Goal: Task Accomplishment & Management: Use online tool/utility

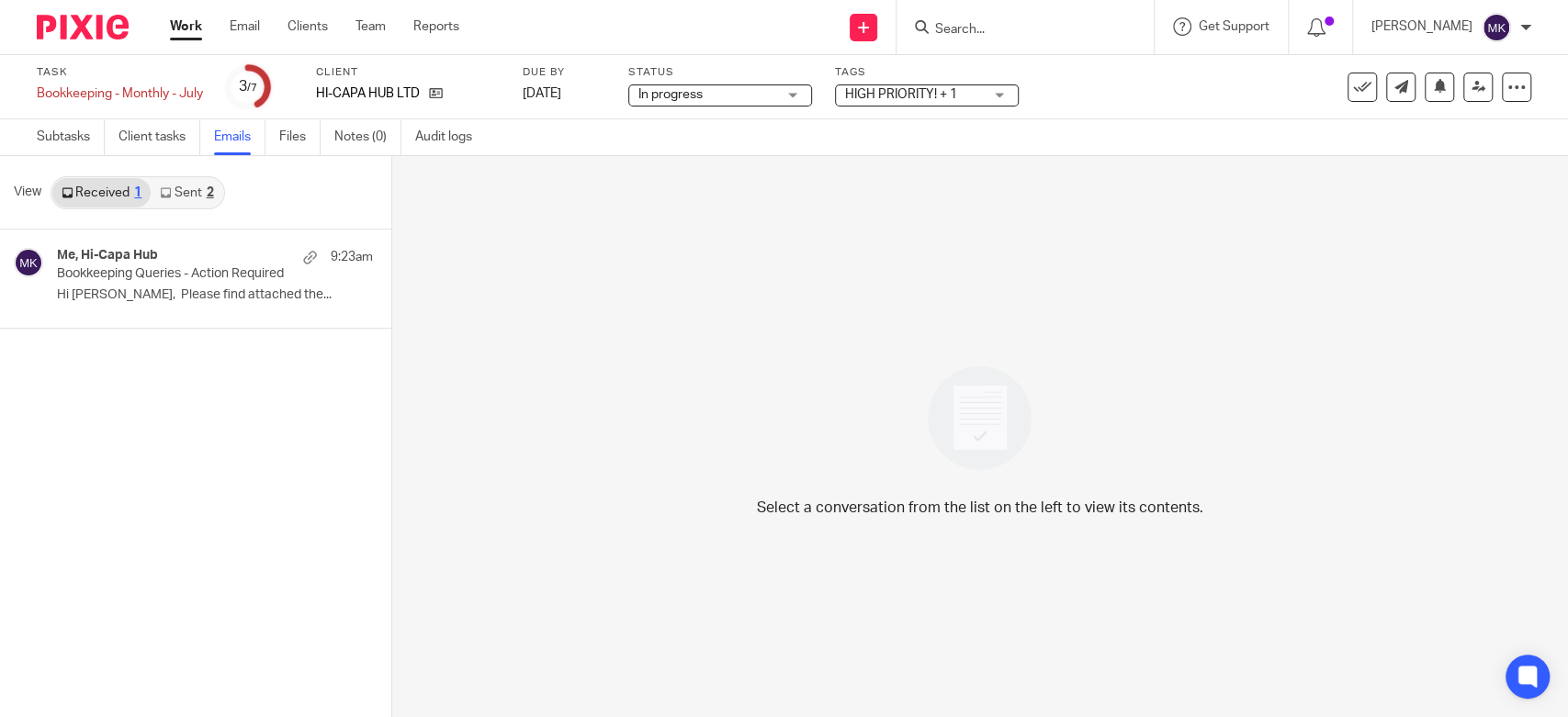
click at [169, 29] on div "Work Email Clients Team Reports Work Email Clients Team Reports Settings" at bounding box center [319, 27] width 336 height 54
click at [176, 36] on div "Work Email Clients Team Reports Work Email Clients Team Reports Settings" at bounding box center [319, 27] width 336 height 54
click at [191, 21] on link "Work" at bounding box center [185, 26] width 32 height 18
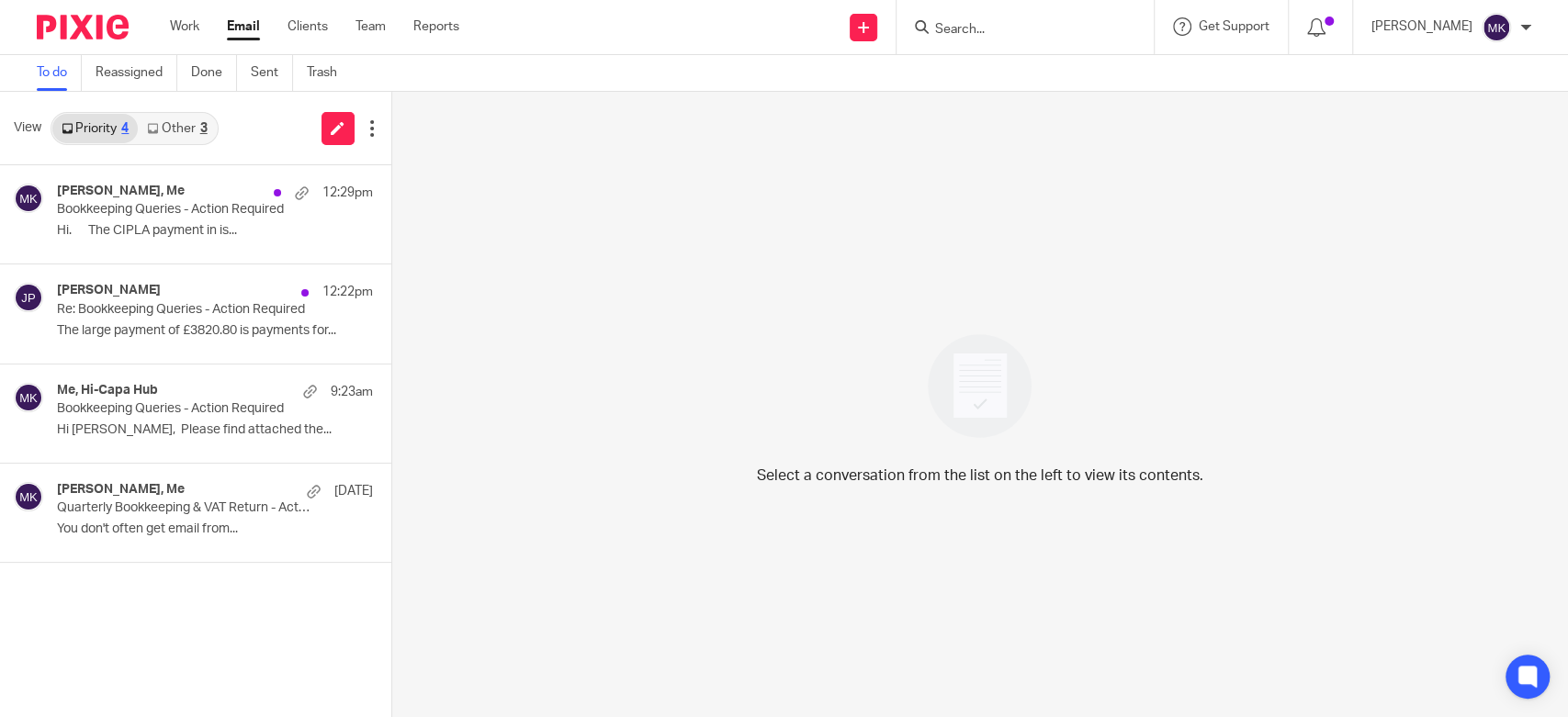
click at [191, 141] on link "Other 3" at bounding box center [176, 128] width 78 height 29
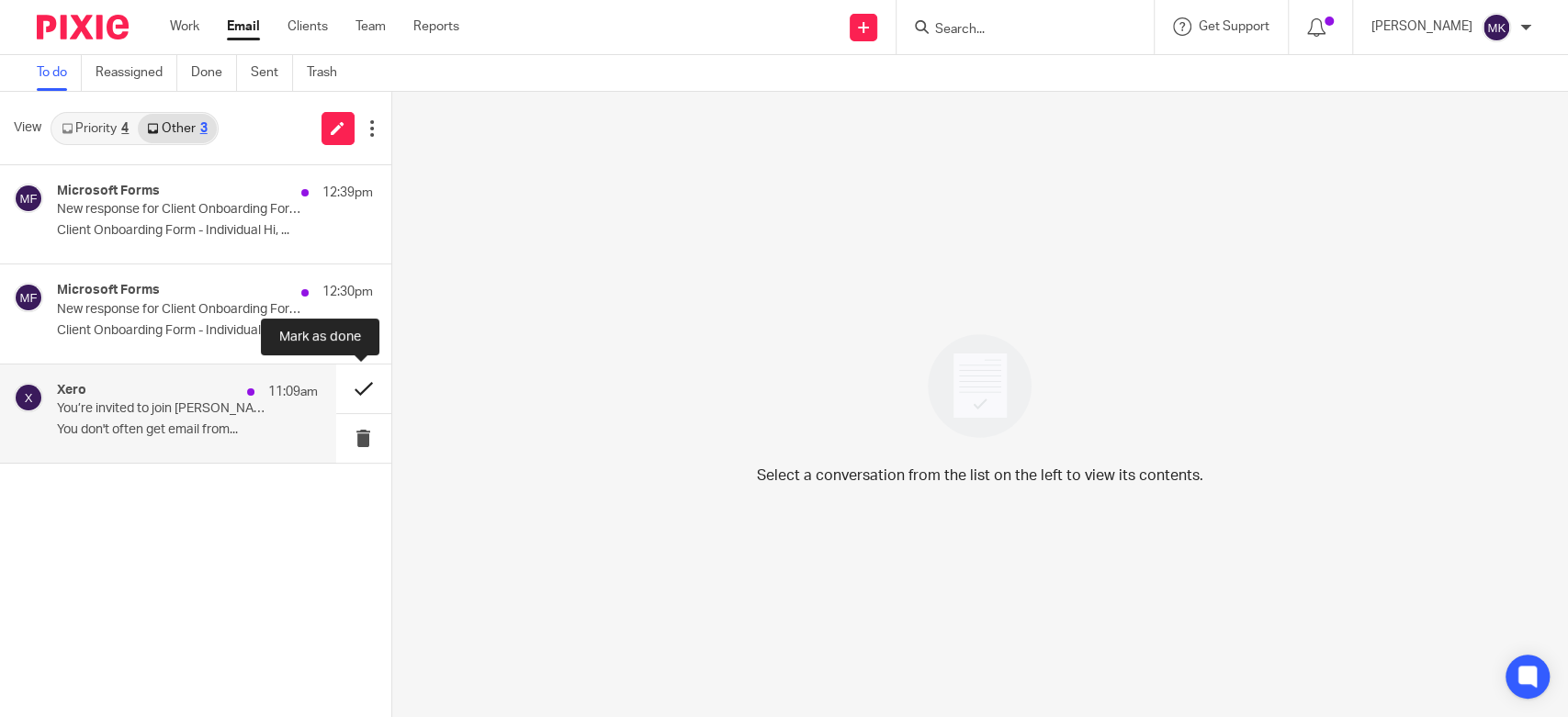
click at [369, 395] on button at bounding box center [364, 388] width 55 height 48
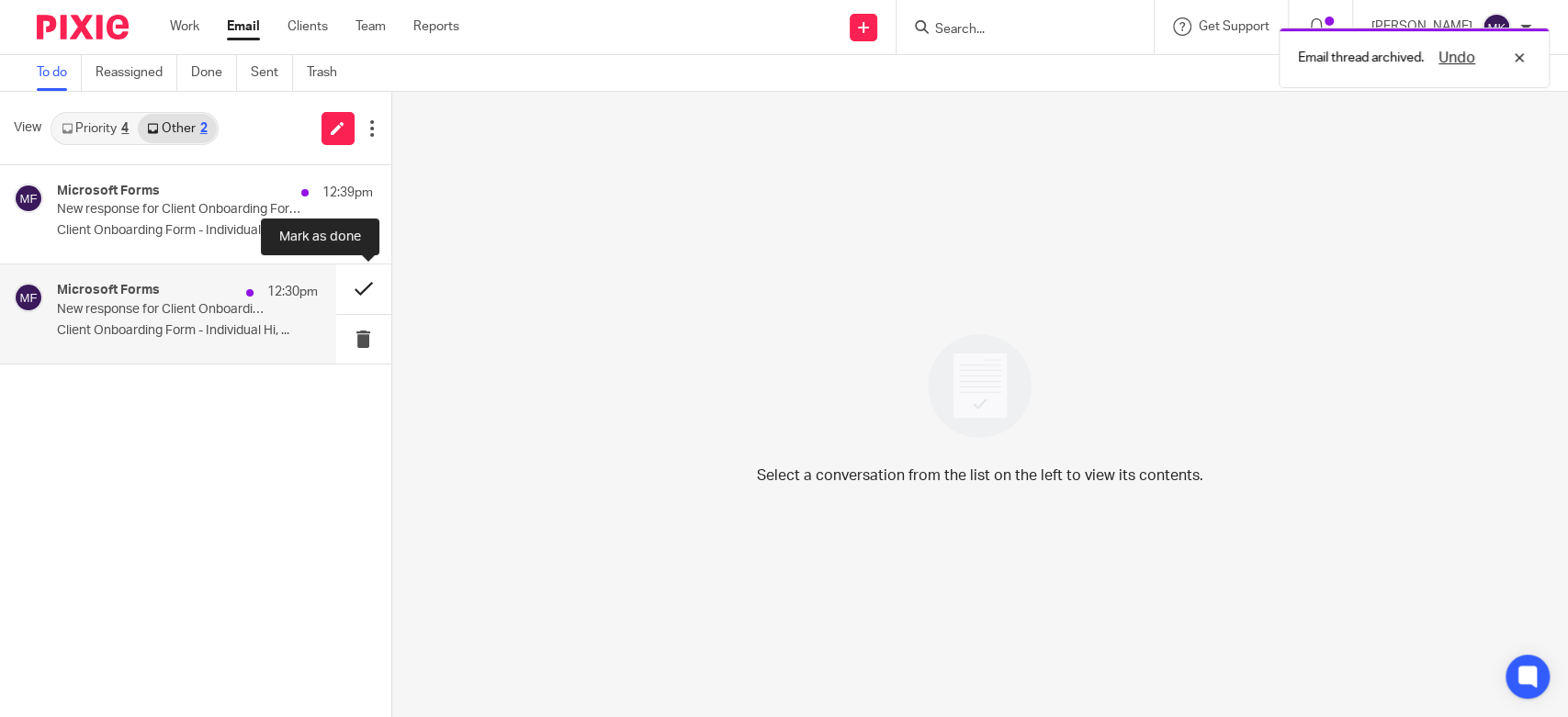
click at [364, 284] on button at bounding box center [364, 288] width 55 height 48
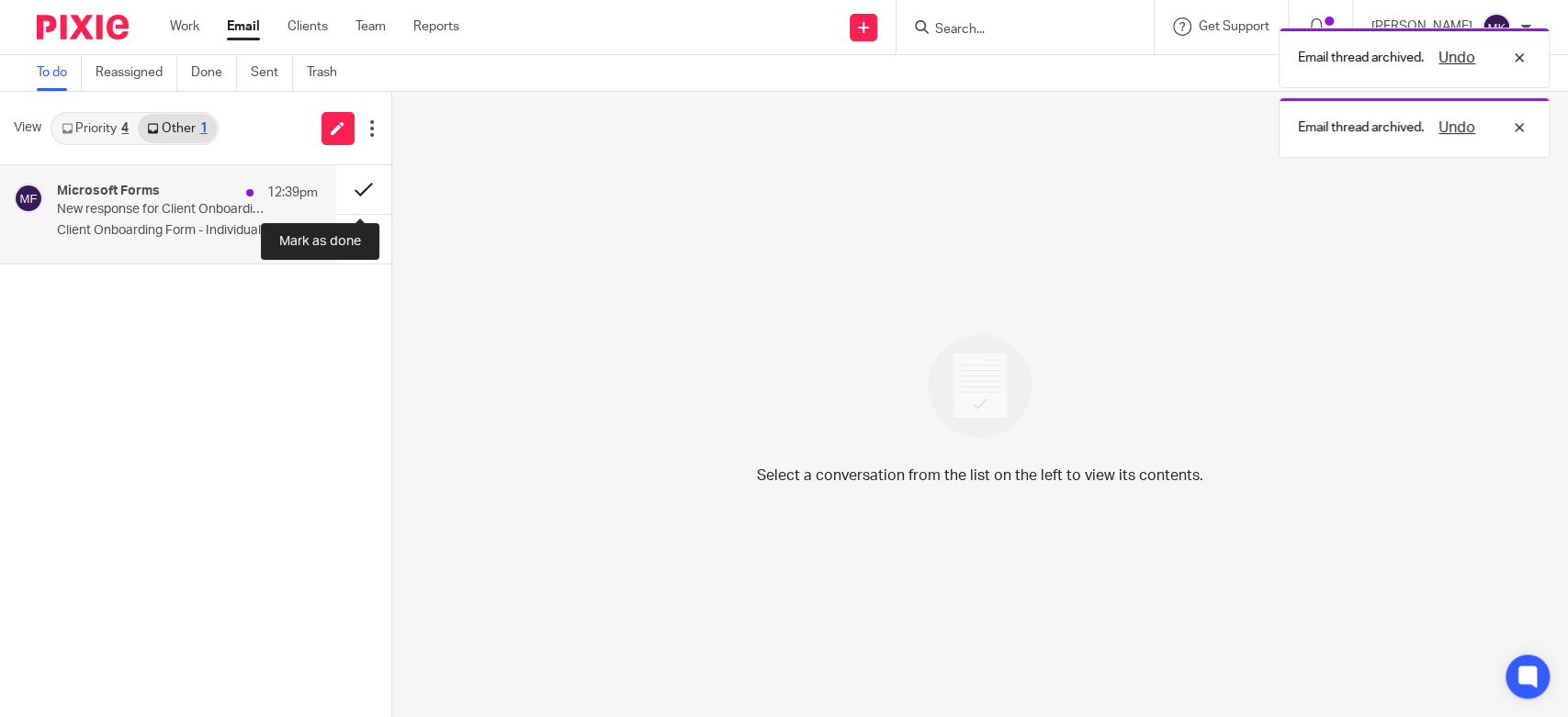
click at [354, 187] on button at bounding box center [364, 189] width 55 height 48
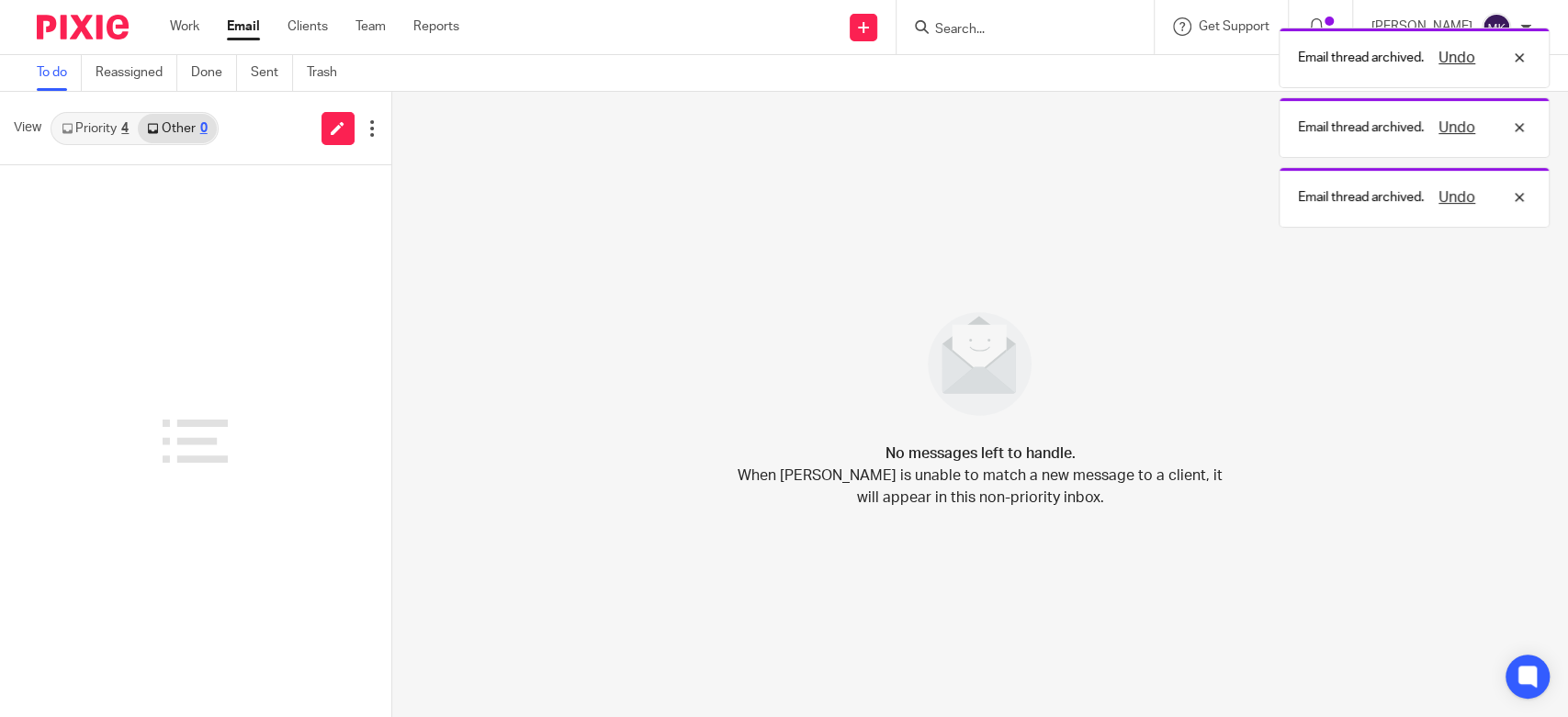
click at [67, 136] on link "Priority 4" at bounding box center [95, 128] width 86 height 29
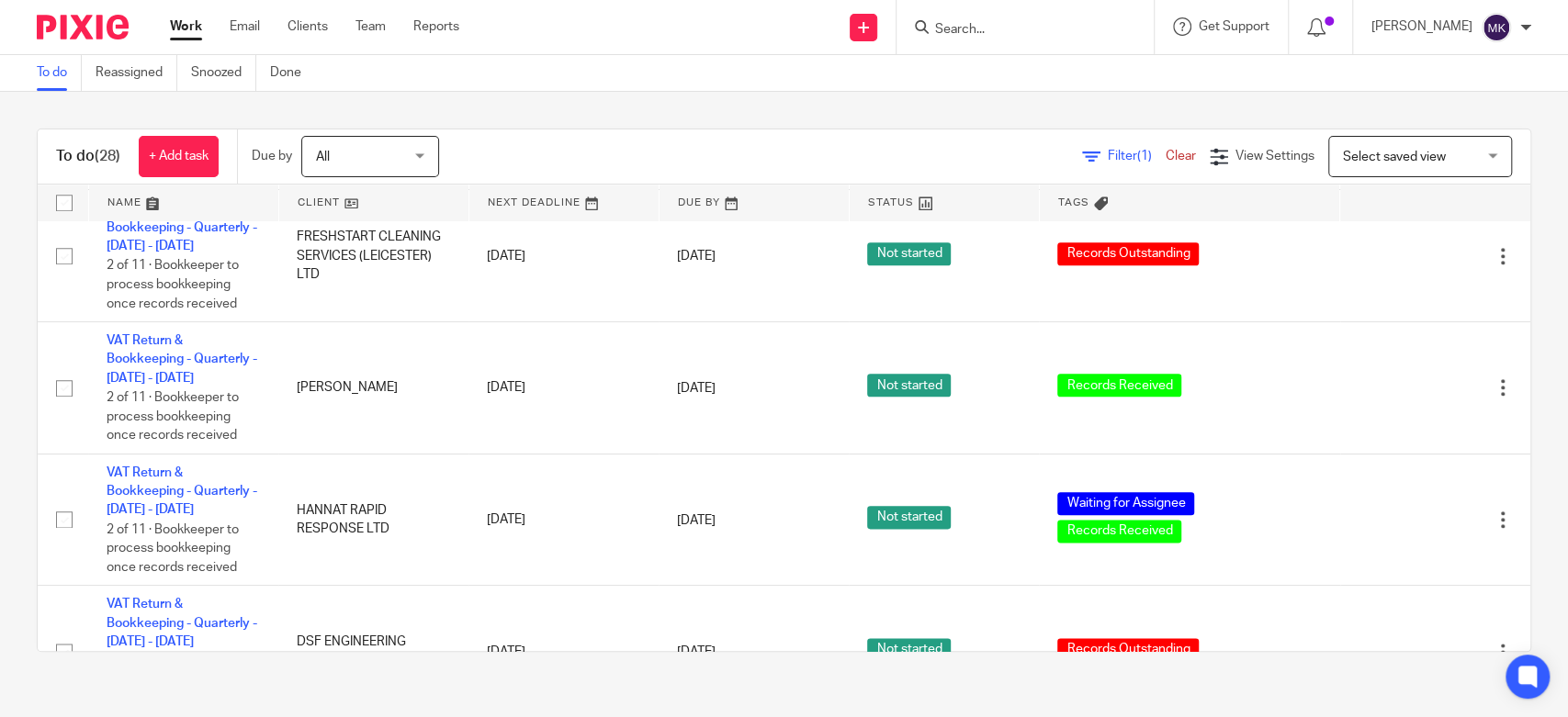
scroll to position [1529, 0]
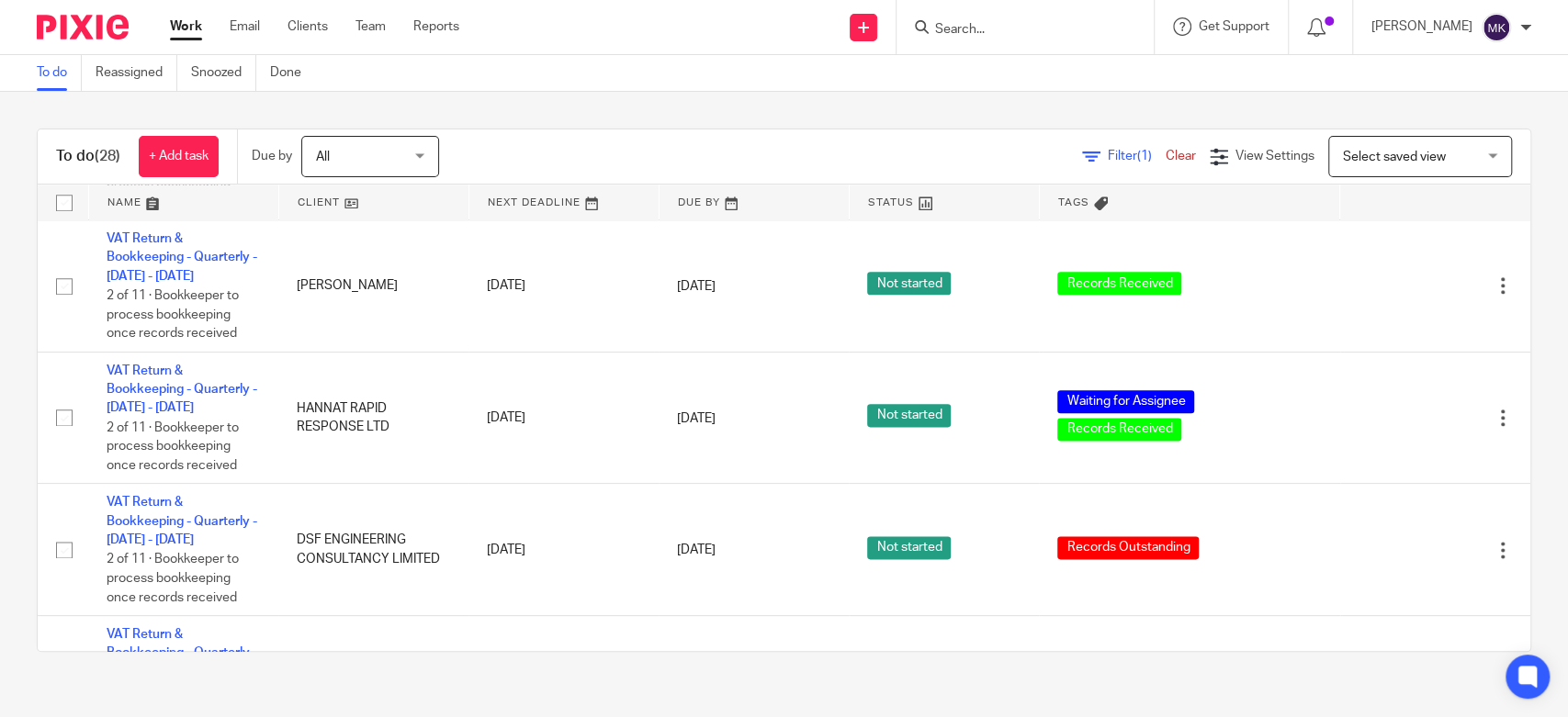
click at [1108, 153] on span "Filter (1)" at bounding box center [1137, 155] width 58 height 13
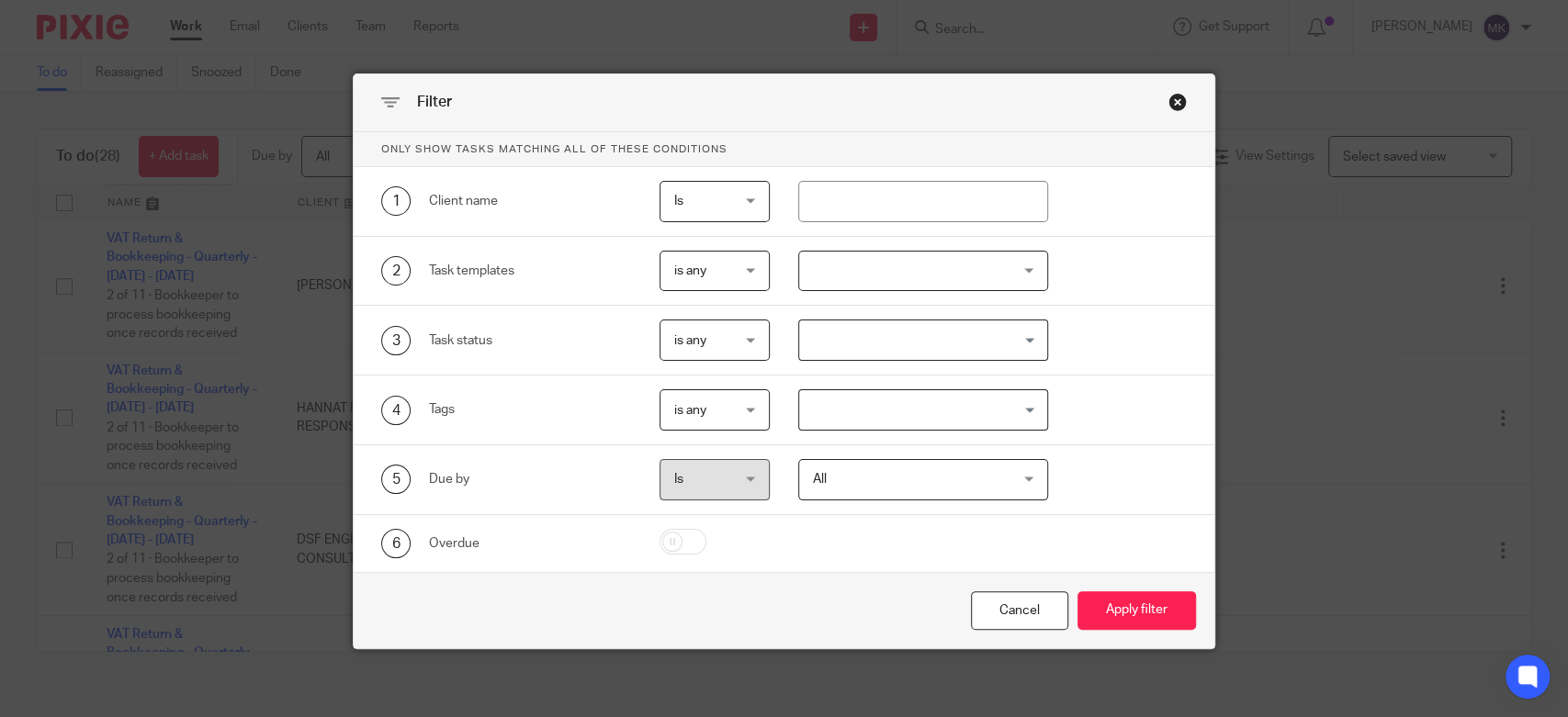
click at [970, 278] on div at bounding box center [923, 271] width 249 height 41
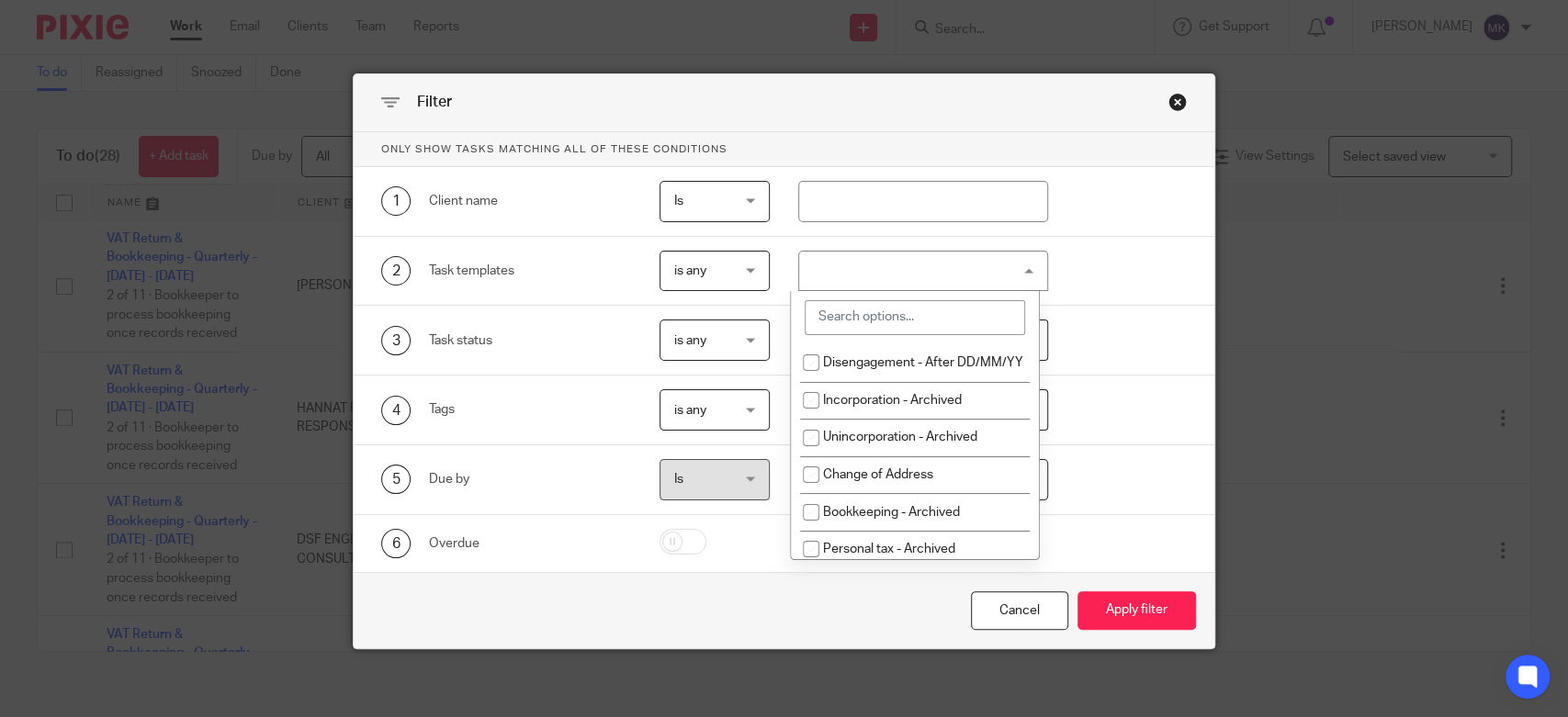
click at [970, 278] on div at bounding box center [923, 271] width 249 height 41
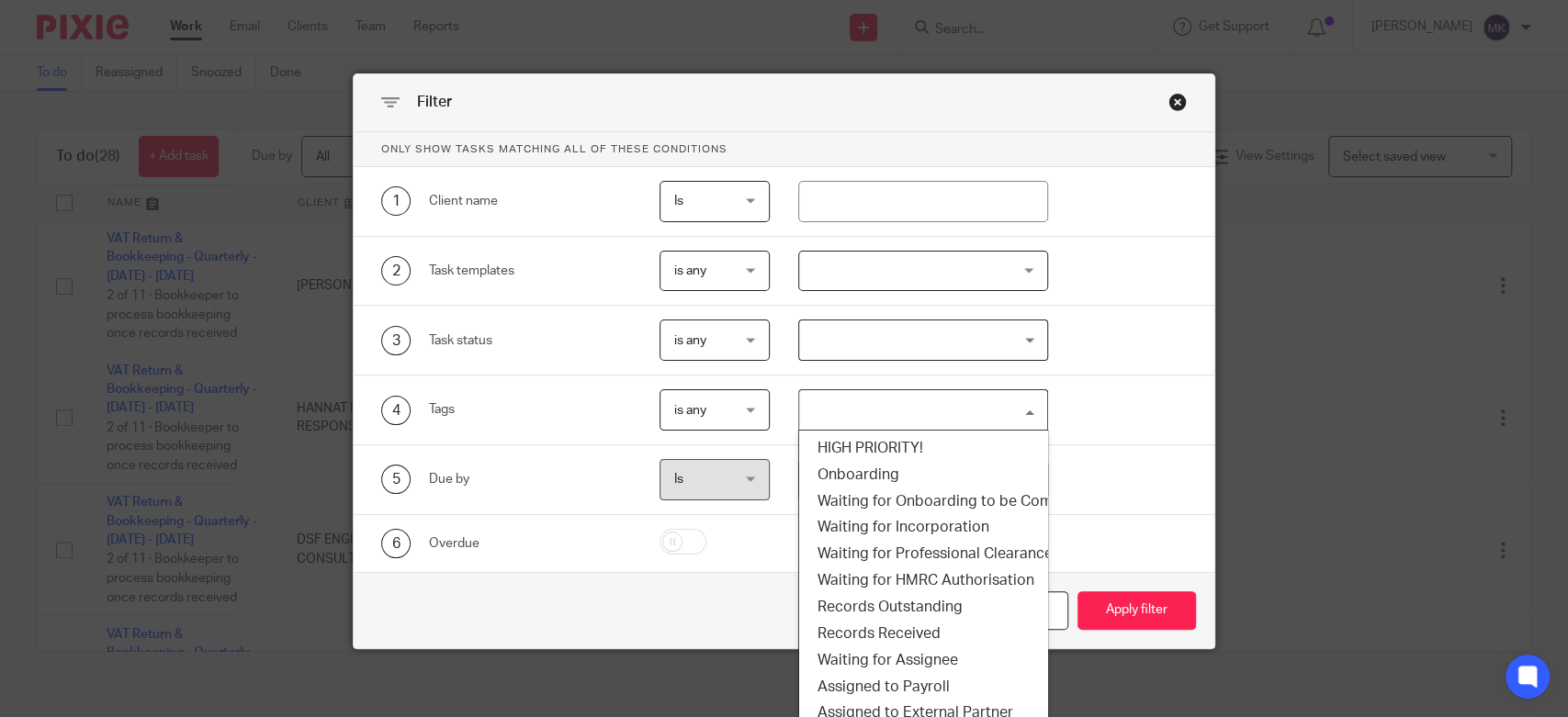
click at [920, 415] on input "Search for option" at bounding box center [919, 410] width 235 height 32
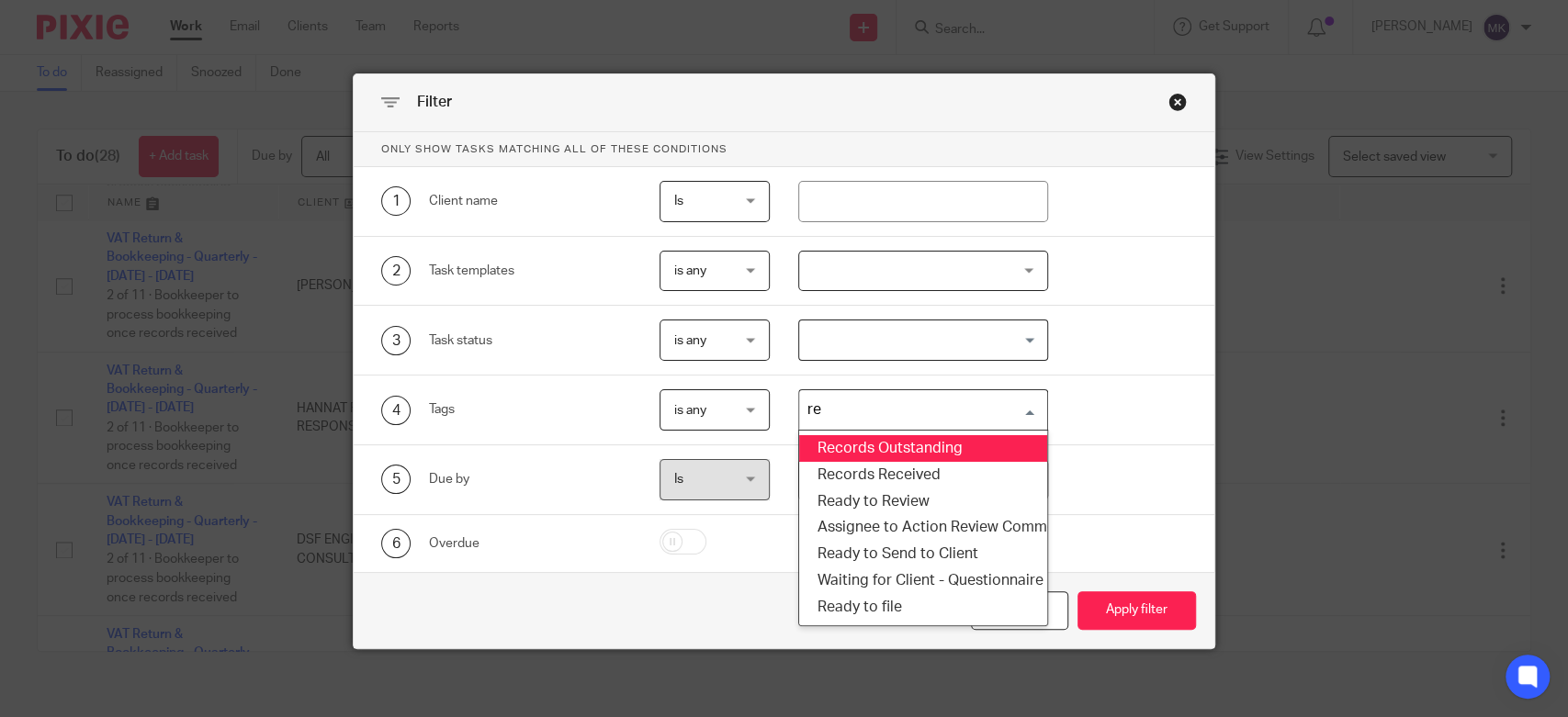
type input "rec"
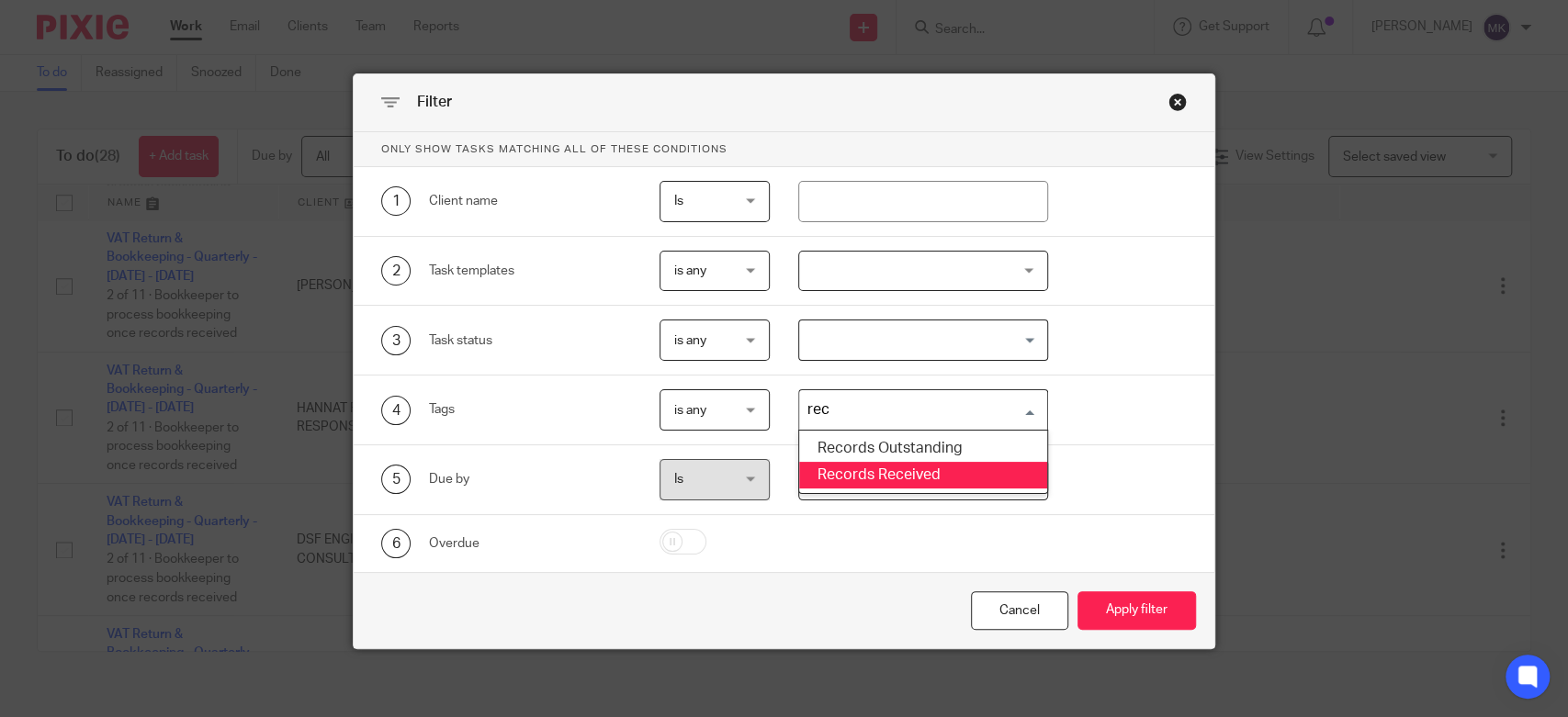
click at [897, 462] on li "Records Received" at bounding box center [923, 475] width 247 height 27
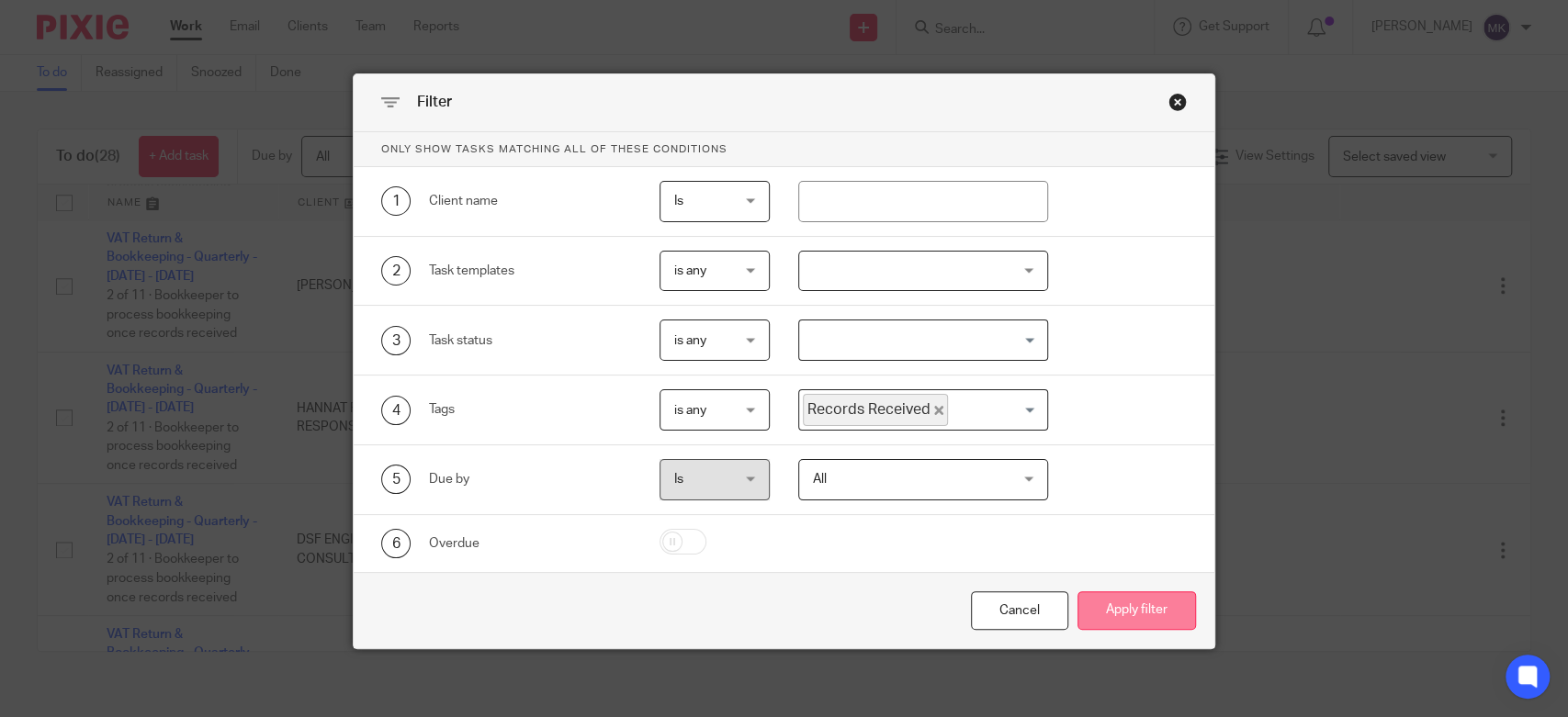
click at [1110, 605] on button "Apply filter" at bounding box center [1137, 611] width 119 height 40
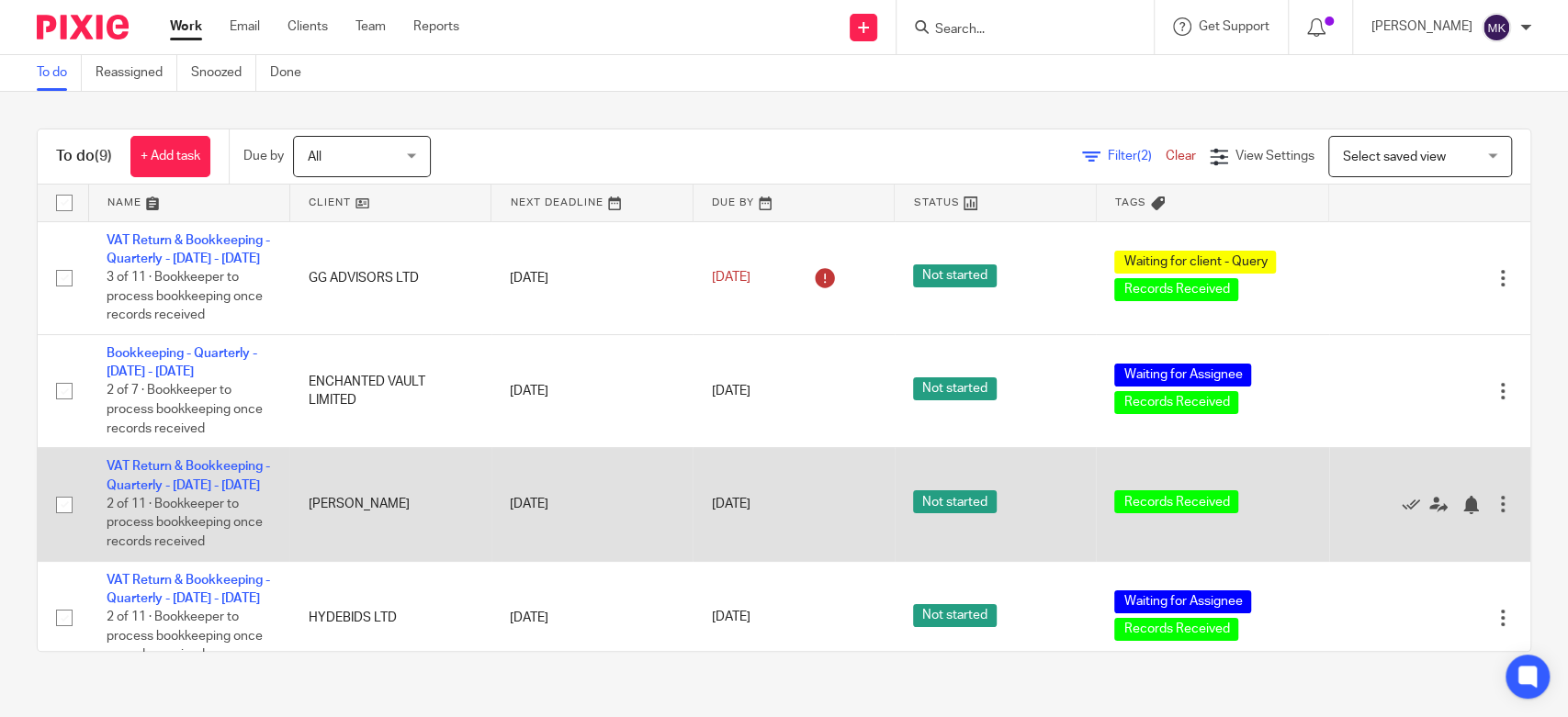
scroll to position [408, 0]
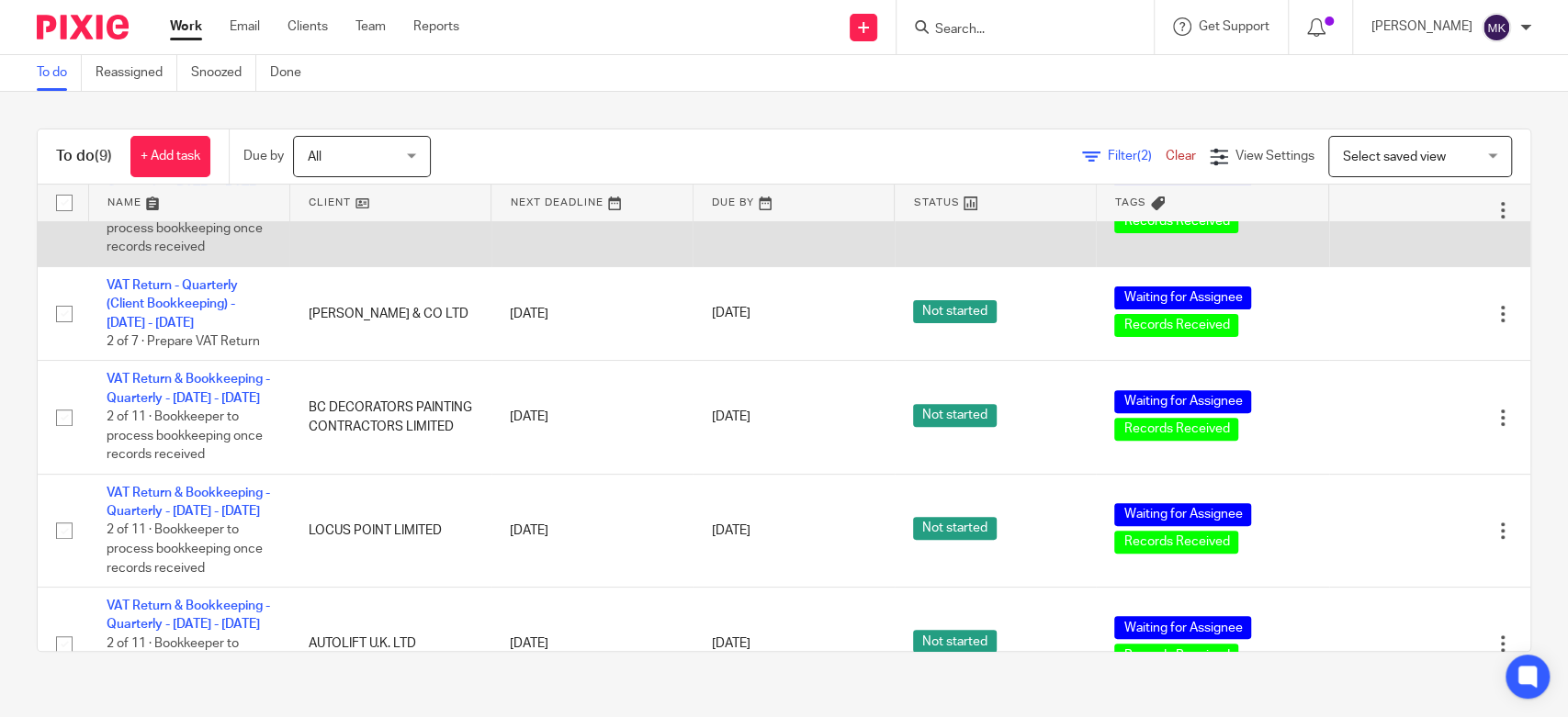
click at [131, 198] on link "VAT Return & Bookkeeping - Quarterly - [DATE] - [DATE]" at bounding box center [189, 181] width 164 height 31
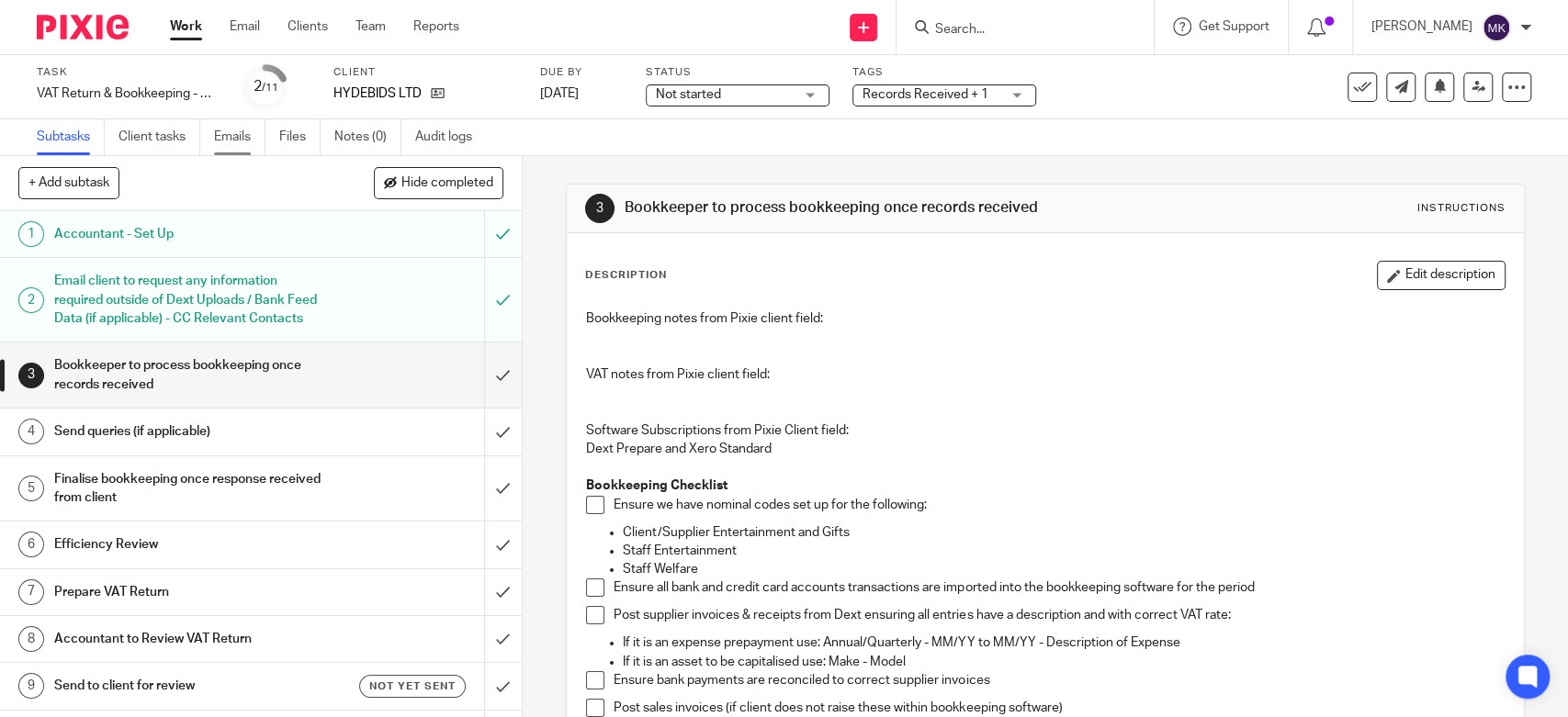
click at [257, 145] on link "Emails" at bounding box center [239, 137] width 51 height 36
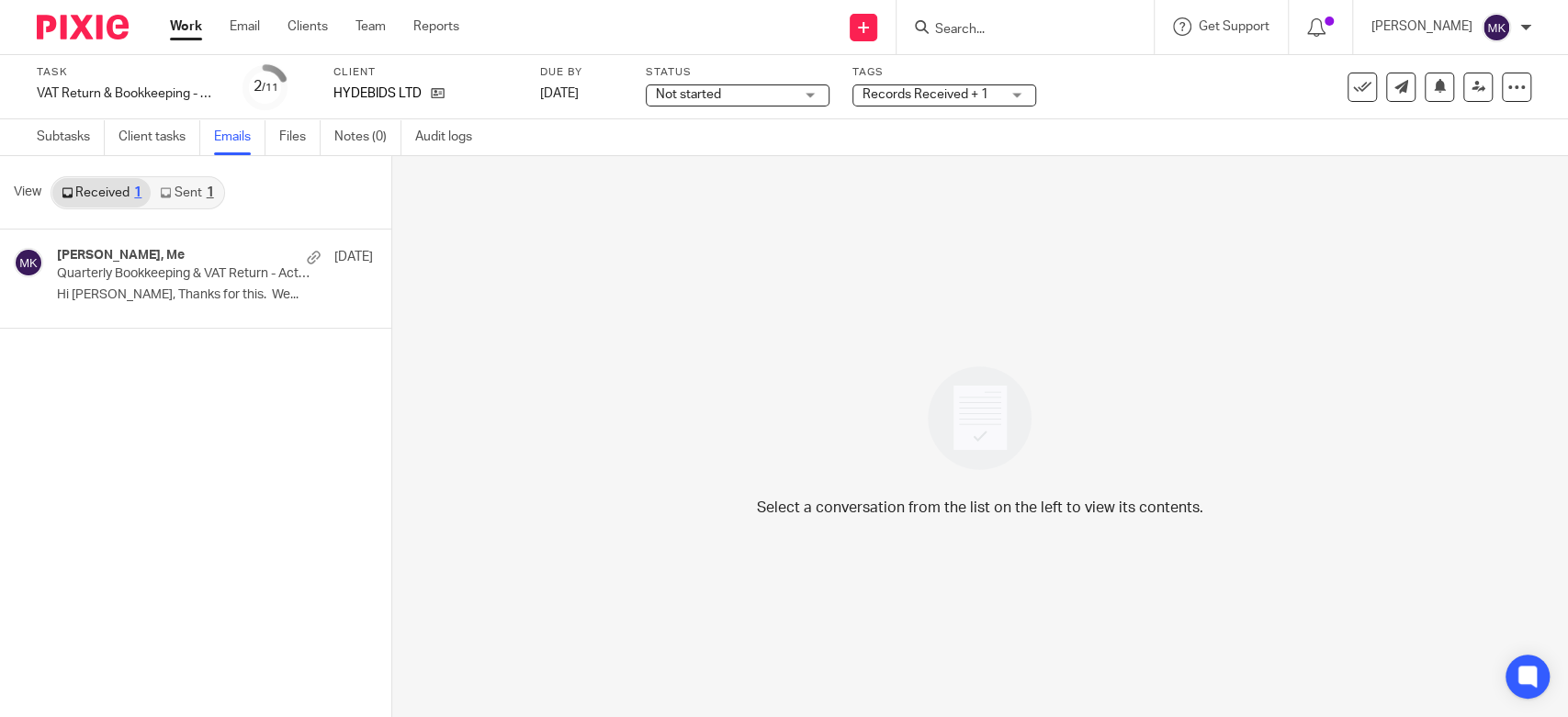
click at [194, 340] on div "[PERSON_NAME], Me [DATE] Quarterly Bookkeeping & VAT Return - Action Required H…" at bounding box center [196, 473] width 392 height 488
click at [196, 321] on div "[PERSON_NAME], Me [DATE] Quarterly Bookkeeping & VAT Return - Action Required H…" at bounding box center [168, 279] width 337 height 98
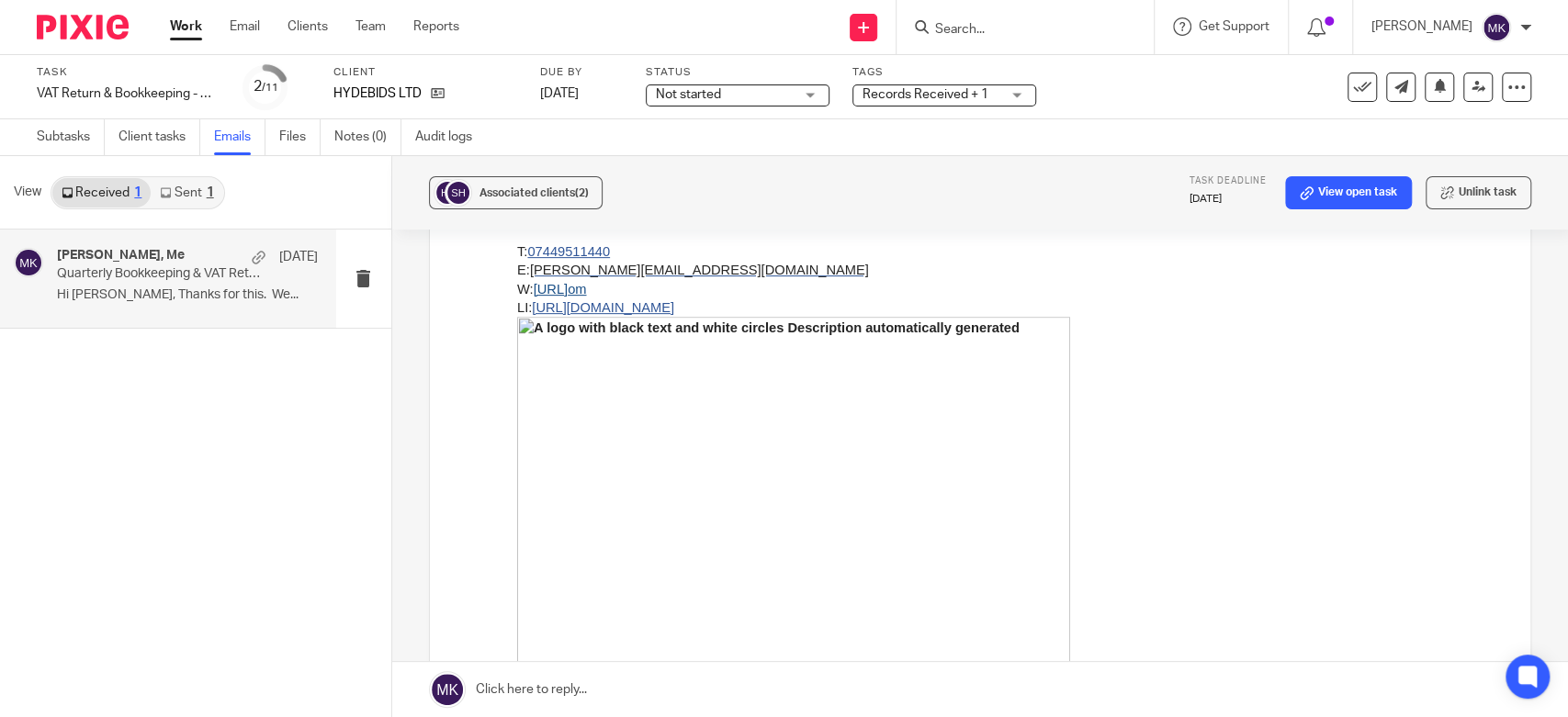
scroll to position [102, 0]
